Goal: Check status: Check status

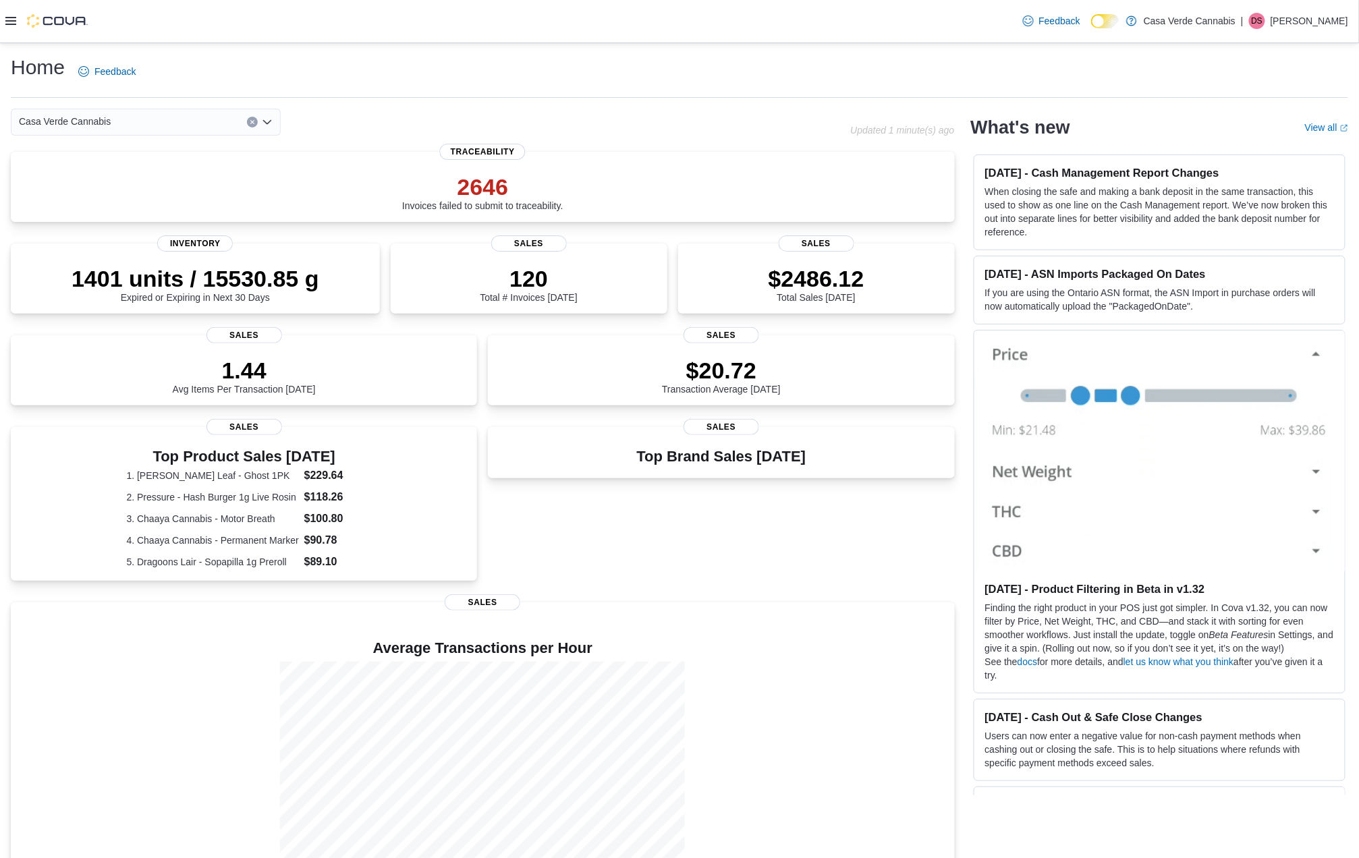
drag, startPoint x: 60, startPoint y: 4, endPoint x: 79, endPoint y: 30, distance: 31.9
drag, startPoint x: 79, startPoint y: 30, endPoint x: 36, endPoint y: 81, distance: 66.6
drag, startPoint x: 36, startPoint y: 81, endPoint x: 120, endPoint y: 735, distance: 659.8
click at [120, 735] on div at bounding box center [483, 762] width 922 height 202
